Goal: Task Accomplishment & Management: Manage account settings

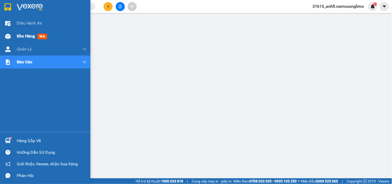
click at [29, 36] on span "Kho hàng" at bounding box center [26, 36] width 18 height 5
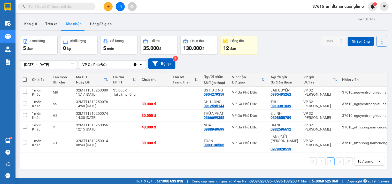
click at [220, 63] on div "[DATE] – [DATE] Press the down arrow key to interact with the calendar and sele…" at bounding box center [203, 63] width 367 height 11
click at [339, 91] on icon at bounding box center [341, 92] width 4 height 4
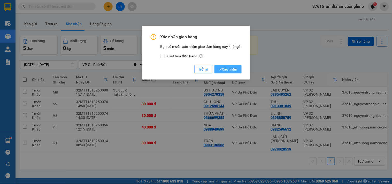
click at [226, 68] on span "Xác nhận" at bounding box center [228, 69] width 19 height 6
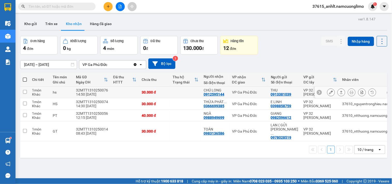
click at [243, 93] on div "VP Ga Phủ Đức" at bounding box center [249, 92] width 34 height 4
checkbox input "true"
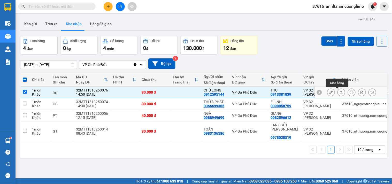
click at [338, 93] on button at bounding box center [341, 92] width 7 height 9
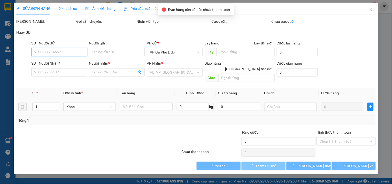
type input "0913381039"
type input "THU"
type input "0912595144"
type input "CHÚ LONG"
type input "30.000"
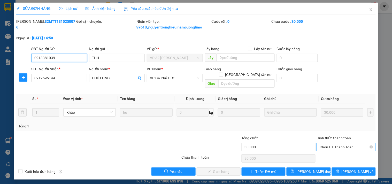
click at [344, 143] on span "Chọn HT Thanh Toán" at bounding box center [345, 147] width 53 height 8
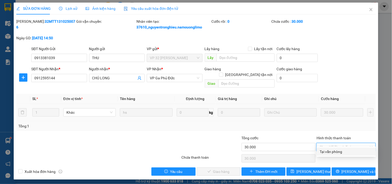
click at [325, 152] on div "Tại văn phòng" at bounding box center [346, 152] width 53 height 6
type input "0"
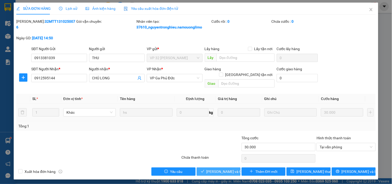
click at [221, 169] on span "[PERSON_NAME] và Giao hàng" at bounding box center [231, 172] width 50 height 6
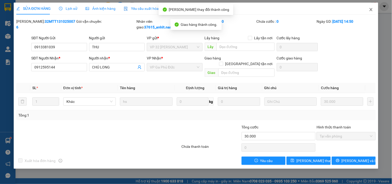
click at [372, 9] on icon "close" at bounding box center [371, 9] width 4 height 4
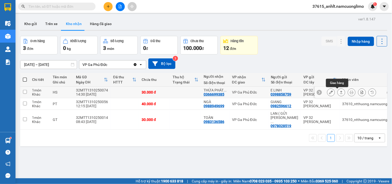
click at [340, 92] on icon at bounding box center [341, 92] width 3 height 3
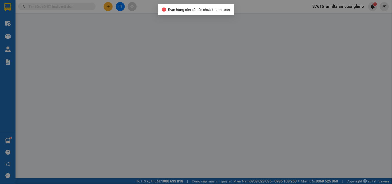
type input "0398858759"
type input "E LINH"
type input "0366699385"
type input "THỪA PHÁT LẠI"
type input "30.000"
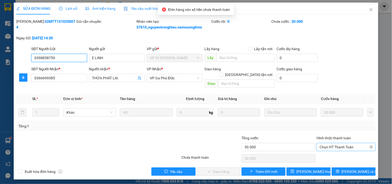
click at [336, 143] on span "Chọn HT Thanh Toán" at bounding box center [345, 147] width 53 height 8
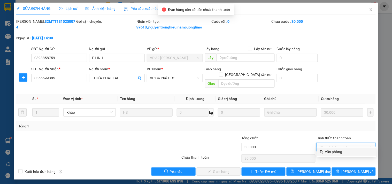
drag, startPoint x: 330, startPoint y: 150, endPoint x: 295, endPoint y: 154, distance: 34.6
click at [329, 150] on div "Tại văn phòng" at bounding box center [346, 152] width 53 height 6
type input "0"
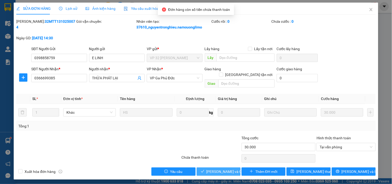
click at [224, 169] on span "[PERSON_NAME] và Giao hàng" at bounding box center [231, 172] width 50 height 6
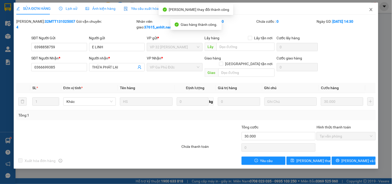
click at [371, 9] on icon "close" at bounding box center [370, 9] width 3 height 3
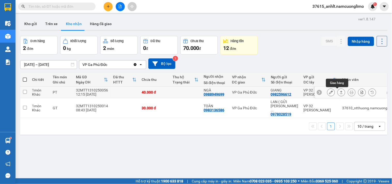
click at [339, 92] on icon at bounding box center [341, 92] width 4 height 4
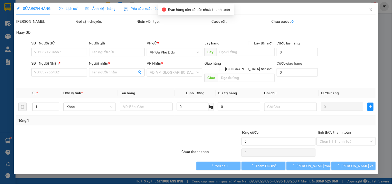
type input "0982596612"
type input "GIANG"
type input "0988949699"
type input "NGÀ"
type input "40.000"
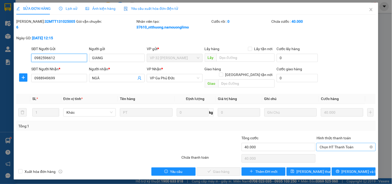
click at [328, 143] on span "Chọn HT Thanh Toán" at bounding box center [345, 147] width 53 height 8
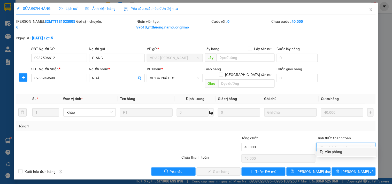
click at [328, 150] on div "Tại văn phòng" at bounding box center [346, 152] width 53 height 6
type input "0"
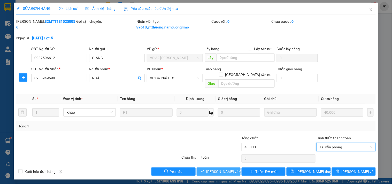
click at [227, 169] on span "[PERSON_NAME] và Giao hàng" at bounding box center [231, 172] width 50 height 6
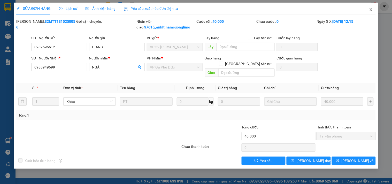
click at [371, 10] on icon "close" at bounding box center [370, 9] width 3 height 3
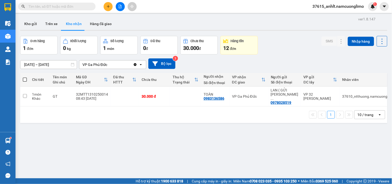
click at [111, 132] on div "ver 1.8.147 Kho gửi Trên xe Kho nhận Hàng đã giao Đơn hàng 1 đơn Khối lượng 0 k…" at bounding box center [203, 107] width 371 height 184
click at [33, 24] on button "Kho gửi" at bounding box center [30, 24] width 21 height 12
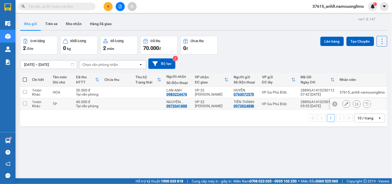
click at [206, 103] on div "VP 32 [PERSON_NAME]" at bounding box center [212, 104] width 34 height 8
checkbox input "true"
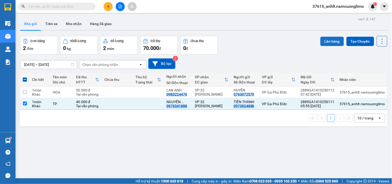
click at [327, 43] on button "Lên hàng" at bounding box center [332, 41] width 24 height 9
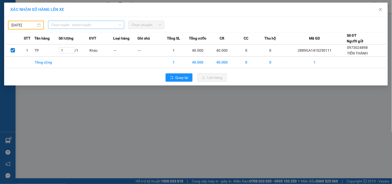
click at [114, 25] on span "Chọn tuyến - nhóm tuyến" at bounding box center [86, 25] width 70 height 8
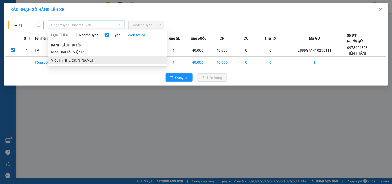
click at [69, 58] on li "Việt Trì - [PERSON_NAME]" at bounding box center [107, 60] width 119 height 8
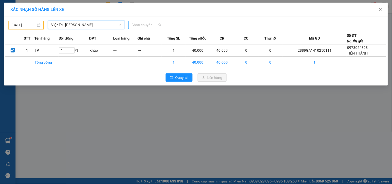
click at [159, 24] on span "Chọn chuyến" at bounding box center [146, 25] width 30 height 8
click at [267, 72] on div "Quay lại Lên hàng" at bounding box center [195, 77] width 381 height 13
click at [113, 27] on span "Việt Trì - [PERSON_NAME]" at bounding box center [86, 25] width 70 height 8
click at [142, 28] on span "Chọn chuyến" at bounding box center [146, 25] width 30 height 8
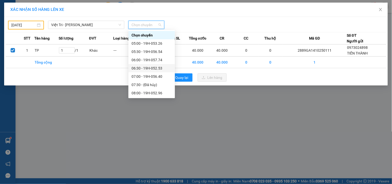
click at [159, 67] on div "06:30 - 19H-052.53" at bounding box center [151, 68] width 40 height 6
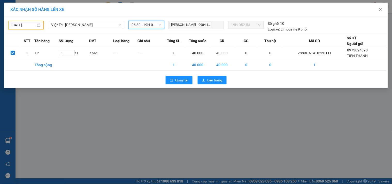
click at [146, 23] on span "06:30 - 19H-052.53" at bounding box center [146, 25] width 30 height 8
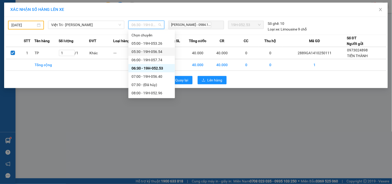
click at [156, 52] on div "05:30 - 19H-056.54" at bounding box center [151, 52] width 40 height 6
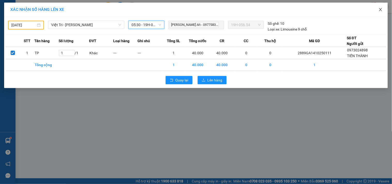
click at [381, 11] on icon "close" at bounding box center [380, 9] width 4 height 4
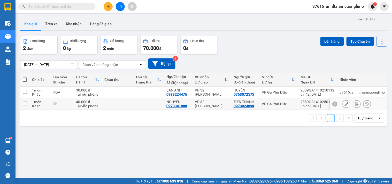
click at [119, 103] on td at bounding box center [117, 104] width 31 height 12
checkbox input "true"
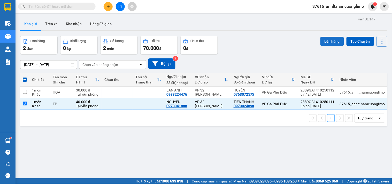
click at [329, 39] on button "Lên hàng" at bounding box center [332, 41] width 24 height 9
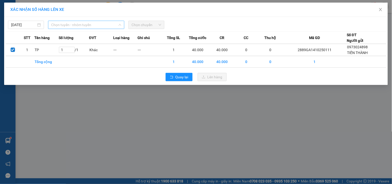
click at [99, 27] on span "Chọn tuyến - nhóm tuyến" at bounding box center [86, 25] width 70 height 8
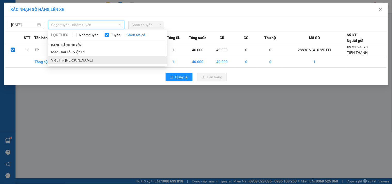
click at [65, 61] on li "Việt Trì - [PERSON_NAME]" at bounding box center [107, 60] width 119 height 8
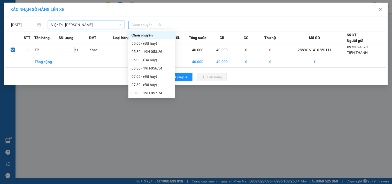
click at [133, 25] on span "Chọn chuyến" at bounding box center [146, 25] width 30 height 8
click at [30, 22] on input "[DATE]" at bounding box center [23, 25] width 25 height 6
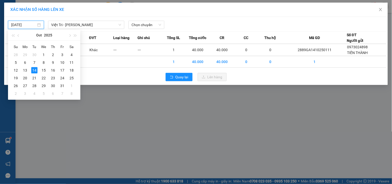
click at [29, 23] on input "[DATE]" at bounding box center [23, 25] width 25 height 6
type input "[DATE]"
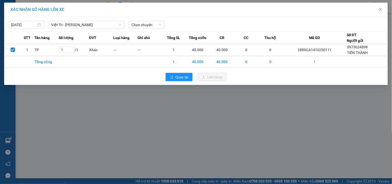
click at [126, 75] on div "Quay lại Lên hàng" at bounding box center [195, 76] width 381 height 13
click at [149, 28] on span "Chọn chuyến" at bounding box center [146, 25] width 30 height 8
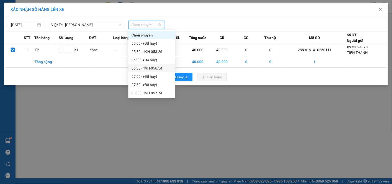
click at [143, 69] on div "06:30 - 19H-056.54" at bounding box center [151, 68] width 40 height 6
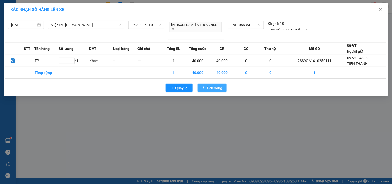
click at [220, 85] on span "Lên hàng" at bounding box center [214, 88] width 15 height 6
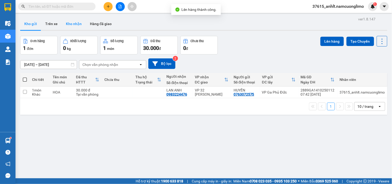
click at [75, 24] on button "Kho nhận" at bounding box center [74, 24] width 24 height 12
